Goal: Transaction & Acquisition: Download file/media

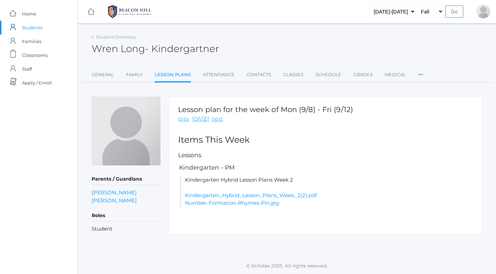
click at [28, 29] on span "Students" at bounding box center [32, 28] width 20 height 14
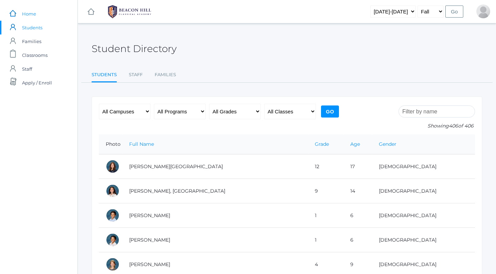
click at [20, 19] on link "icons/ui/navigation/home Created with Sketch. Home" at bounding box center [38, 14] width 77 height 14
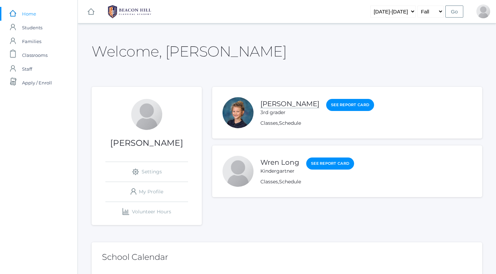
click at [275, 105] on link "[PERSON_NAME]" at bounding box center [289, 103] width 59 height 9
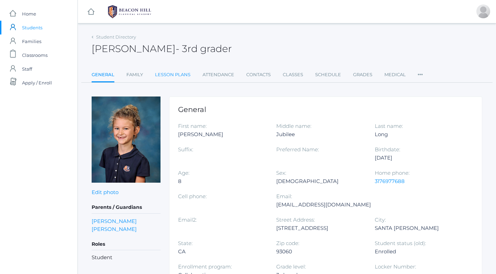
click at [180, 75] on link "Lesson Plans" at bounding box center [172, 75] width 35 height 14
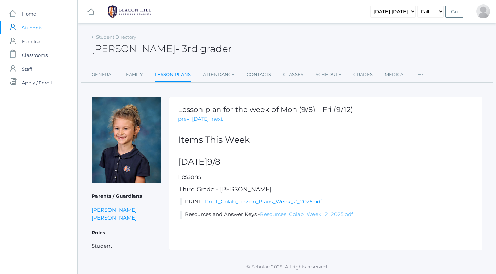
click at [285, 213] on link "Resources_Colab_Week_2_2025.pdf" at bounding box center [306, 214] width 93 height 7
click at [246, 198] on link "Print_Colab_Lesson_Plans_Week_2_2025.pdf" at bounding box center [263, 201] width 117 height 7
